Goal: Navigation & Orientation: Understand site structure

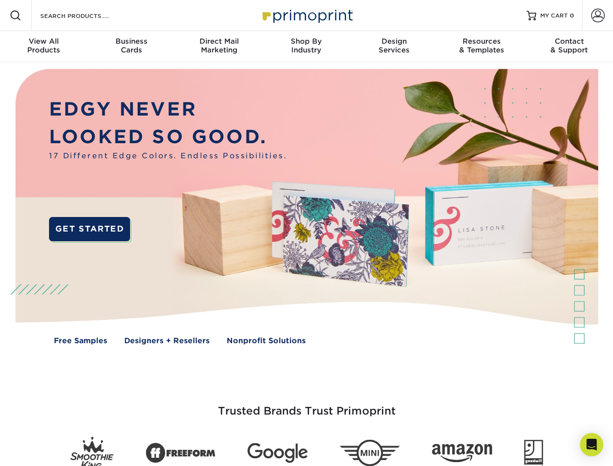
click at [306, 233] on img at bounding box center [306, 214] width 607 height 304
click at [16, 16] on span at bounding box center [16, 16] width 12 height 12
click at [598, 16] on span at bounding box center [598, 16] width 14 height 14
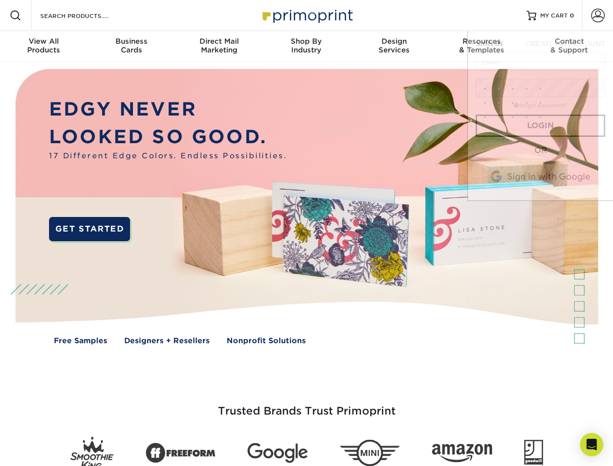
click at [44, 47] on div "View All Products" at bounding box center [43, 45] width 87 height 17
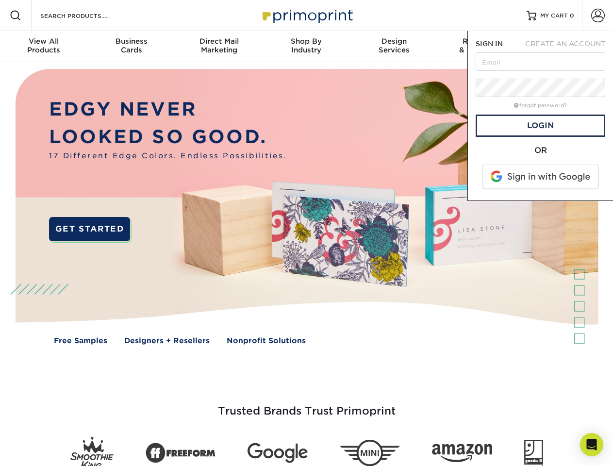
click at [131, 47] on div "Business Cards" at bounding box center [130, 45] width 87 height 17
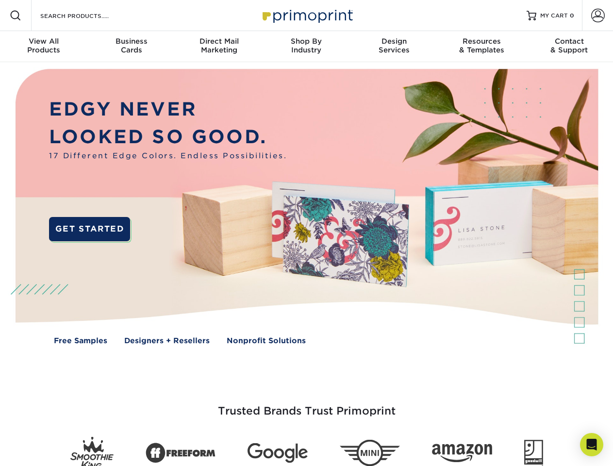
click at [219, 47] on div "Direct Mail Marketing" at bounding box center [218, 45] width 87 height 17
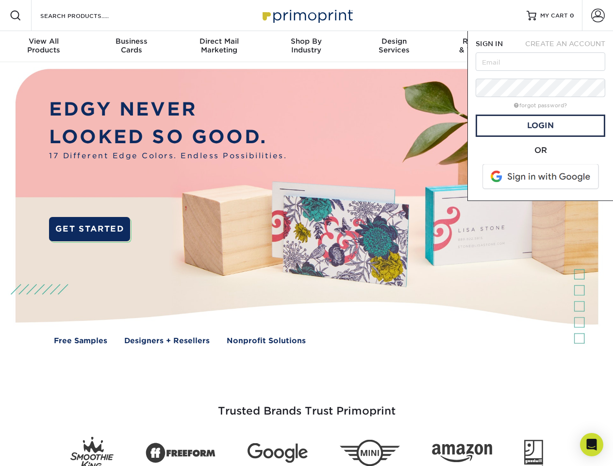
click at [306, 47] on div "Shop By Industry" at bounding box center [306, 45] width 87 height 17
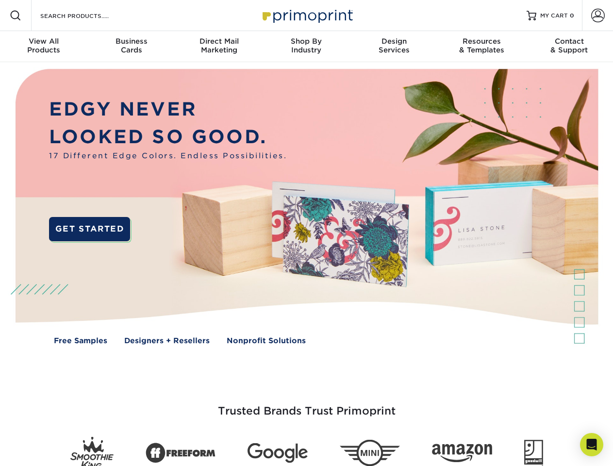
click at [394, 47] on div "Design Services" at bounding box center [394, 45] width 87 height 17
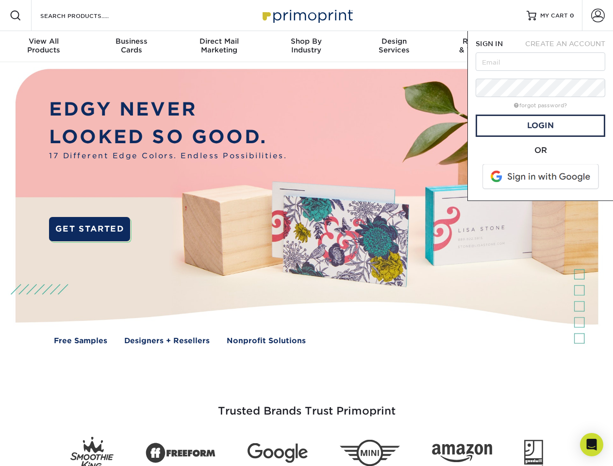
click at [482, 47] on span "SIGN IN" at bounding box center [489, 44] width 27 height 8
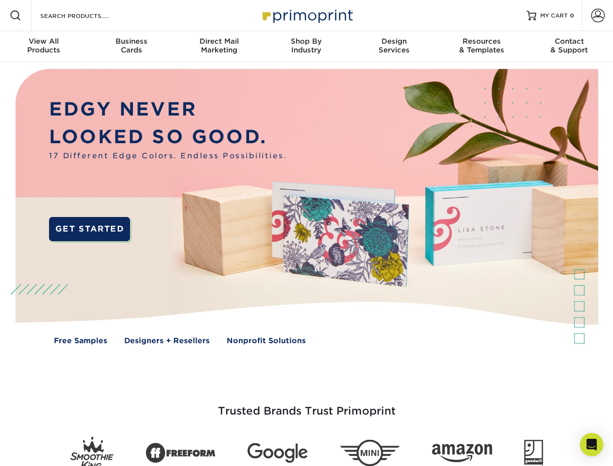
click at [570, 47] on div "Contact & Support" at bounding box center [569, 45] width 87 height 17
